Goal: Task Accomplishment & Management: Manage account settings

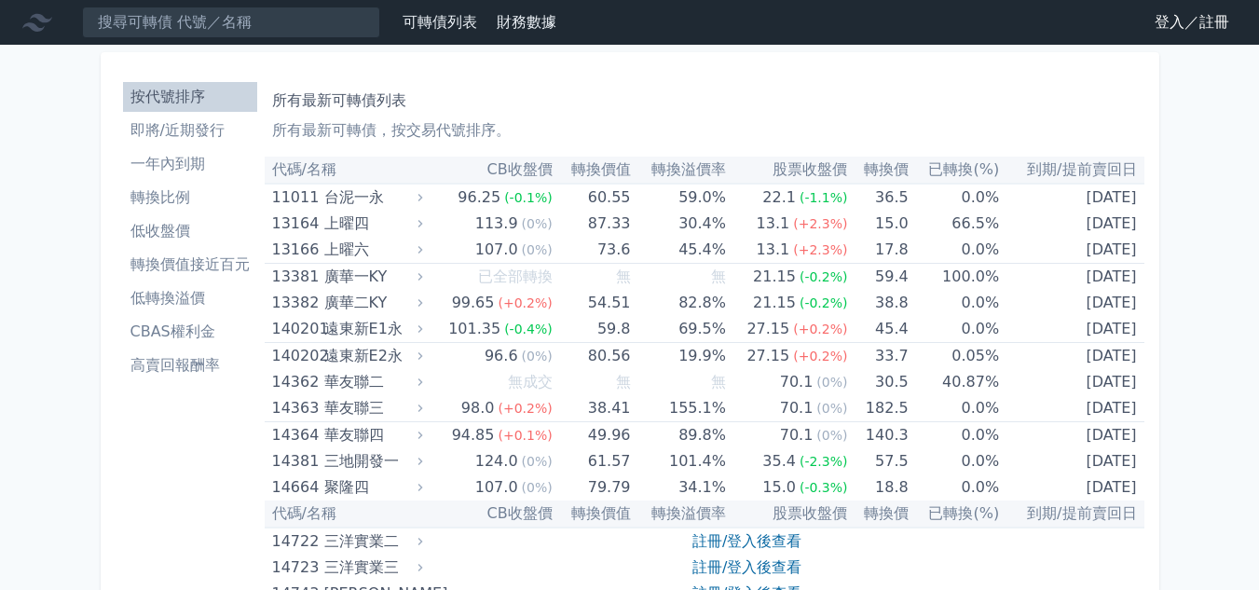
click at [1163, 26] on link "登入／註冊" at bounding box center [1191, 22] width 104 height 30
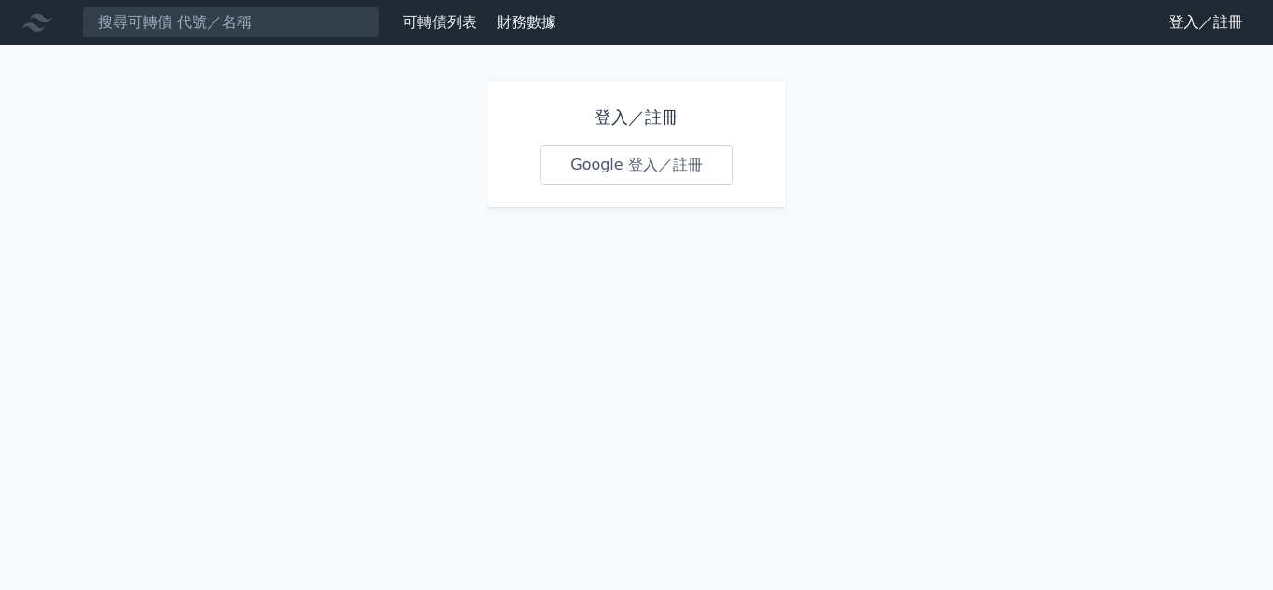
click at [657, 170] on link "Google 登入／註冊" at bounding box center [636, 164] width 194 height 39
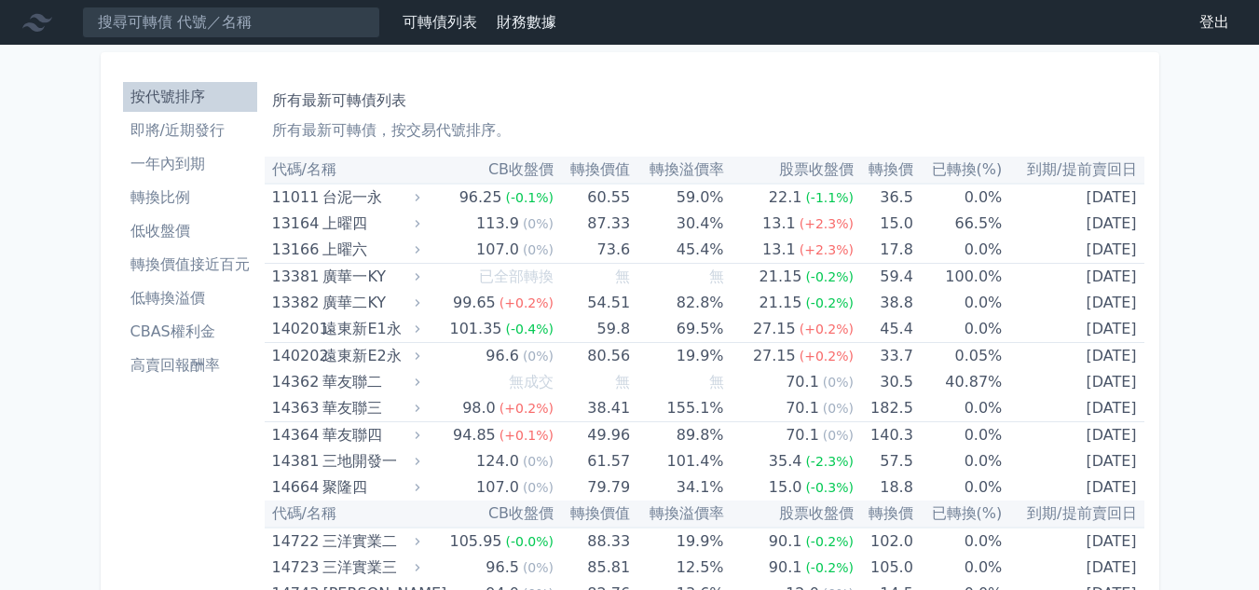
click at [168, 364] on li "高賣回報酬率" at bounding box center [190, 365] width 134 height 22
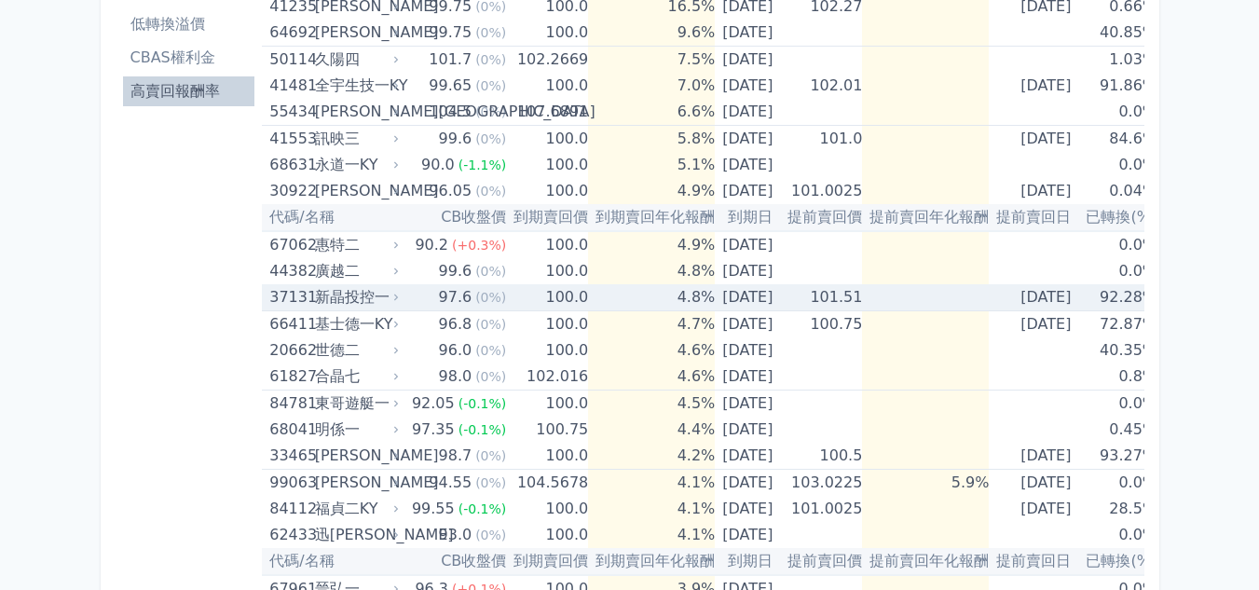
scroll to position [264, 0]
